Goal: Information Seeking & Learning: Learn about a topic

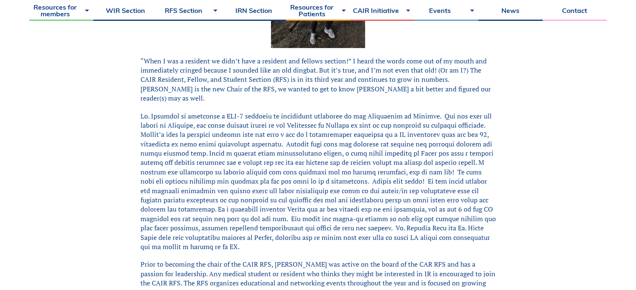
scroll to position [334, 0]
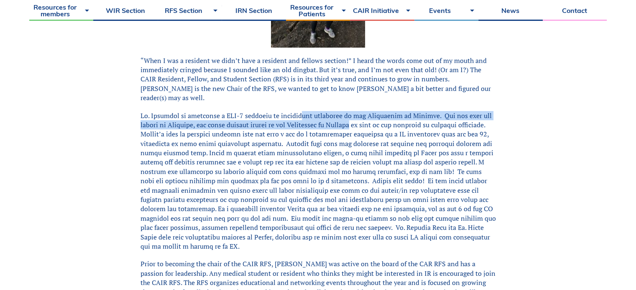
drag, startPoint x: 297, startPoint y: 109, endPoint x: 337, endPoint y: 114, distance: 40.4
click at [337, 114] on p at bounding box center [317, 181] width 355 height 140
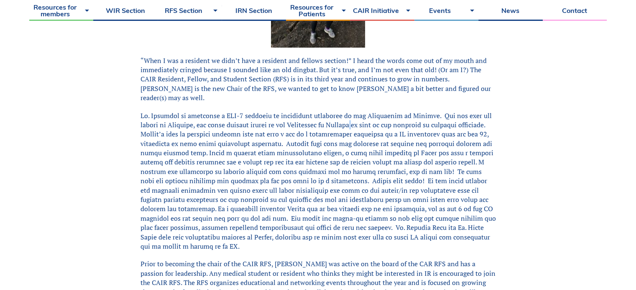
click at [337, 114] on p at bounding box center [317, 181] width 355 height 140
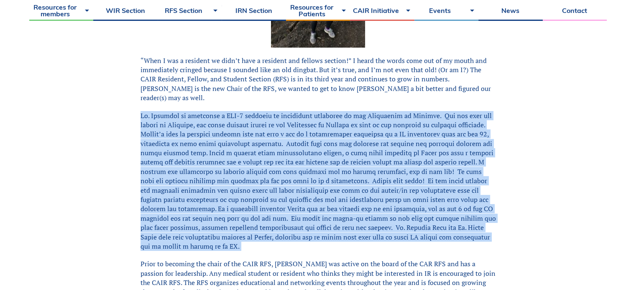
click at [337, 114] on p at bounding box center [317, 181] width 355 height 140
click at [324, 124] on p at bounding box center [317, 181] width 355 height 140
click at [285, 140] on p at bounding box center [317, 181] width 355 height 140
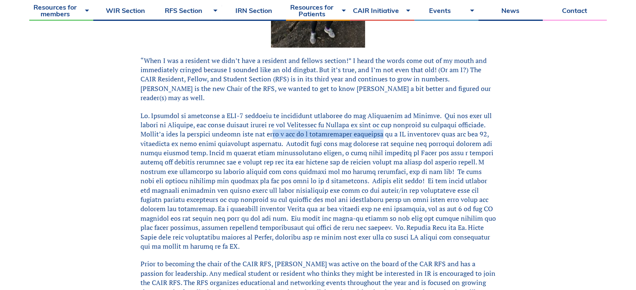
drag, startPoint x: 279, startPoint y: 125, endPoint x: 379, endPoint y: 123, distance: 100.7
click at [379, 123] on p at bounding box center [317, 181] width 355 height 140
drag, startPoint x: 293, startPoint y: 121, endPoint x: 370, endPoint y: 128, distance: 77.2
click at [365, 128] on p at bounding box center [317, 181] width 355 height 140
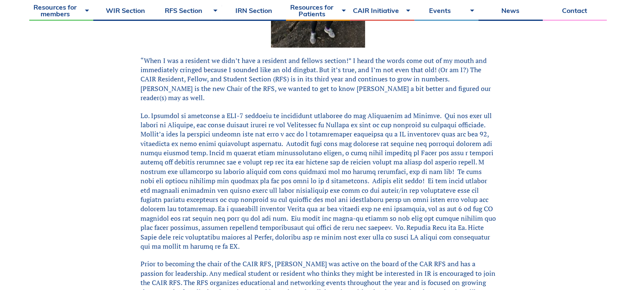
click at [372, 128] on p at bounding box center [317, 181] width 355 height 140
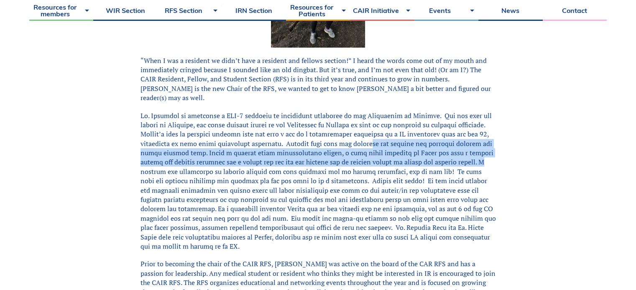
drag, startPoint x: 369, startPoint y: 133, endPoint x: 468, endPoint y: 154, distance: 100.8
click at [468, 154] on p at bounding box center [317, 181] width 355 height 140
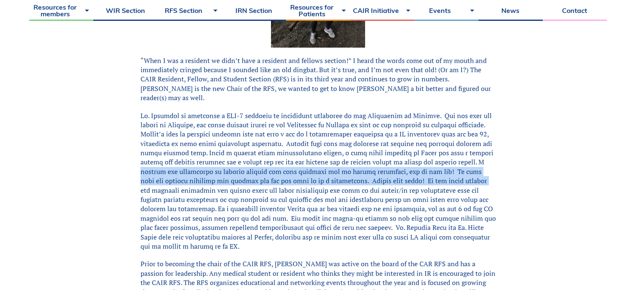
drag, startPoint x: 468, startPoint y: 152, endPoint x: 445, endPoint y: 173, distance: 31.9
click at [445, 173] on p at bounding box center [317, 181] width 355 height 140
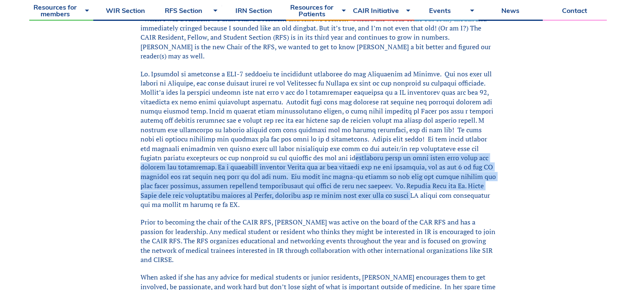
drag, startPoint x: 308, startPoint y: 144, endPoint x: 386, endPoint y: 185, distance: 87.8
click at [384, 185] on p at bounding box center [317, 139] width 355 height 140
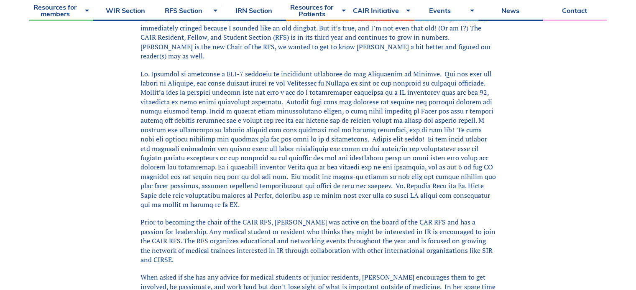
click at [386, 185] on p at bounding box center [317, 139] width 355 height 140
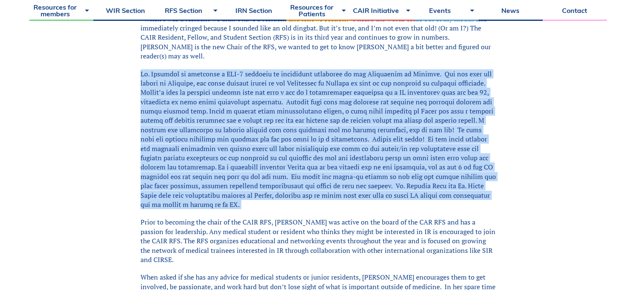
click at [386, 185] on p at bounding box center [317, 139] width 355 height 140
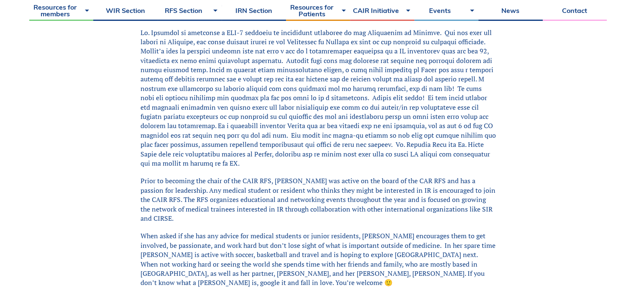
click at [386, 184] on p "Prior to becoming the chair of the CAIR RFS, [PERSON_NAME] was active on the bo…" at bounding box center [317, 199] width 355 height 47
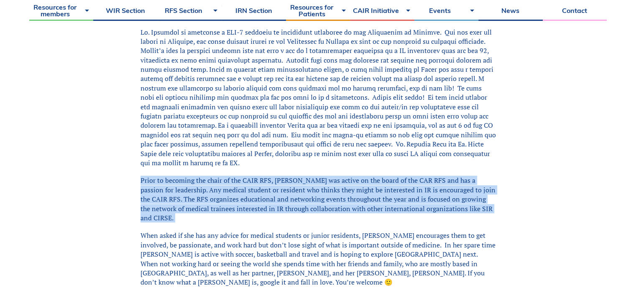
click at [386, 184] on p "Prior to becoming the chair of the CAIR RFS, [PERSON_NAME] was active on the bo…" at bounding box center [317, 199] width 355 height 47
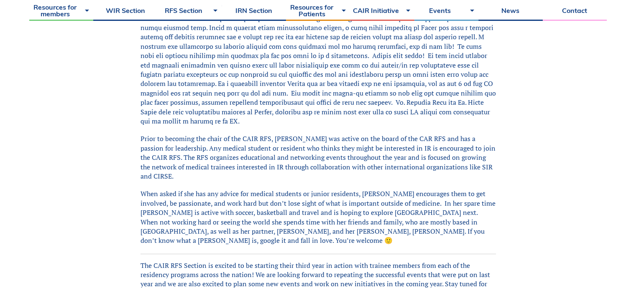
click at [386, 189] on p "When asked if she has any advice for medical students or junior residents, [PER…" at bounding box center [317, 217] width 355 height 56
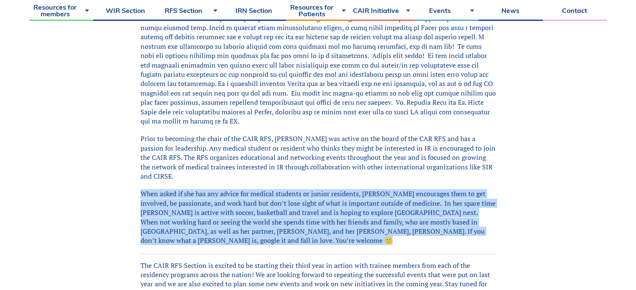
click at [386, 189] on p "When asked if she has any advice for medical students or junior residents, [PER…" at bounding box center [317, 217] width 355 height 56
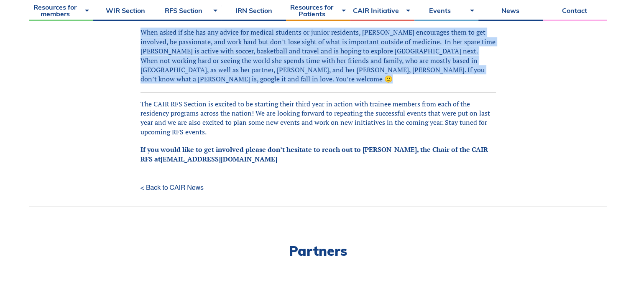
scroll to position [627, 0]
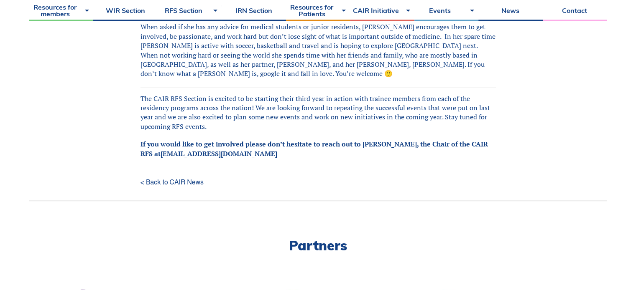
drag, startPoint x: 374, startPoint y: 146, endPoint x: 354, endPoint y: 140, distance: 20.1
